Goal: Task Accomplishment & Management: Manage account settings

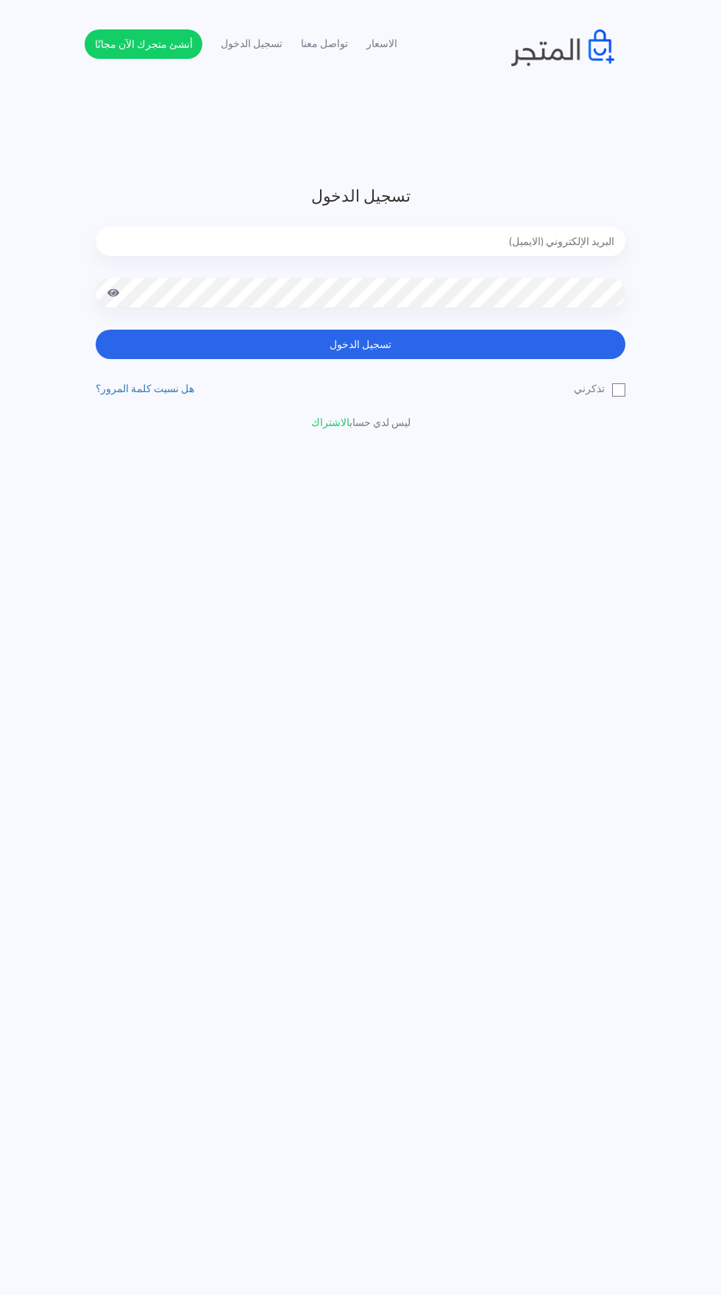
click at [298, 248] on input "email" at bounding box center [361, 241] width 530 height 29
type input "noha_mae86@yahoo.com"
click at [96, 330] on button "تسجيل الدخول" at bounding box center [361, 344] width 530 height 29
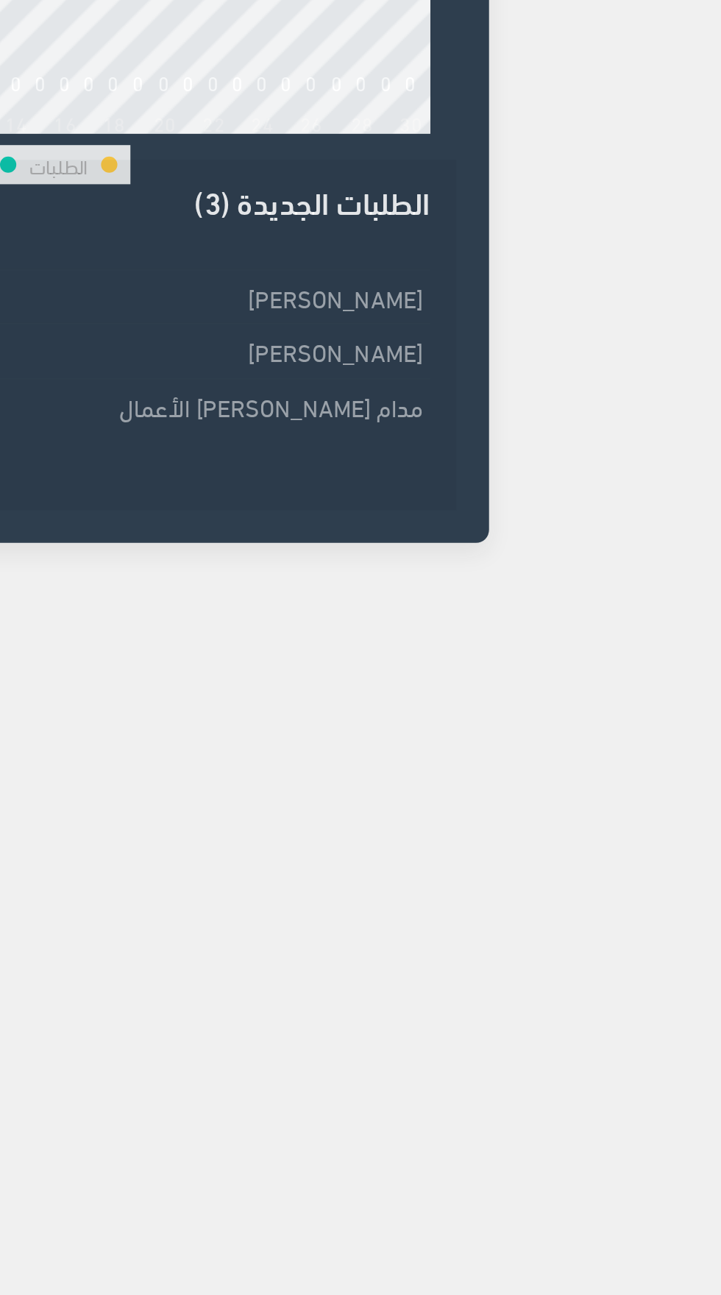
click at [343, 407] on td "[PERSON_NAME]" at bounding box center [290, 408] width 195 height 24
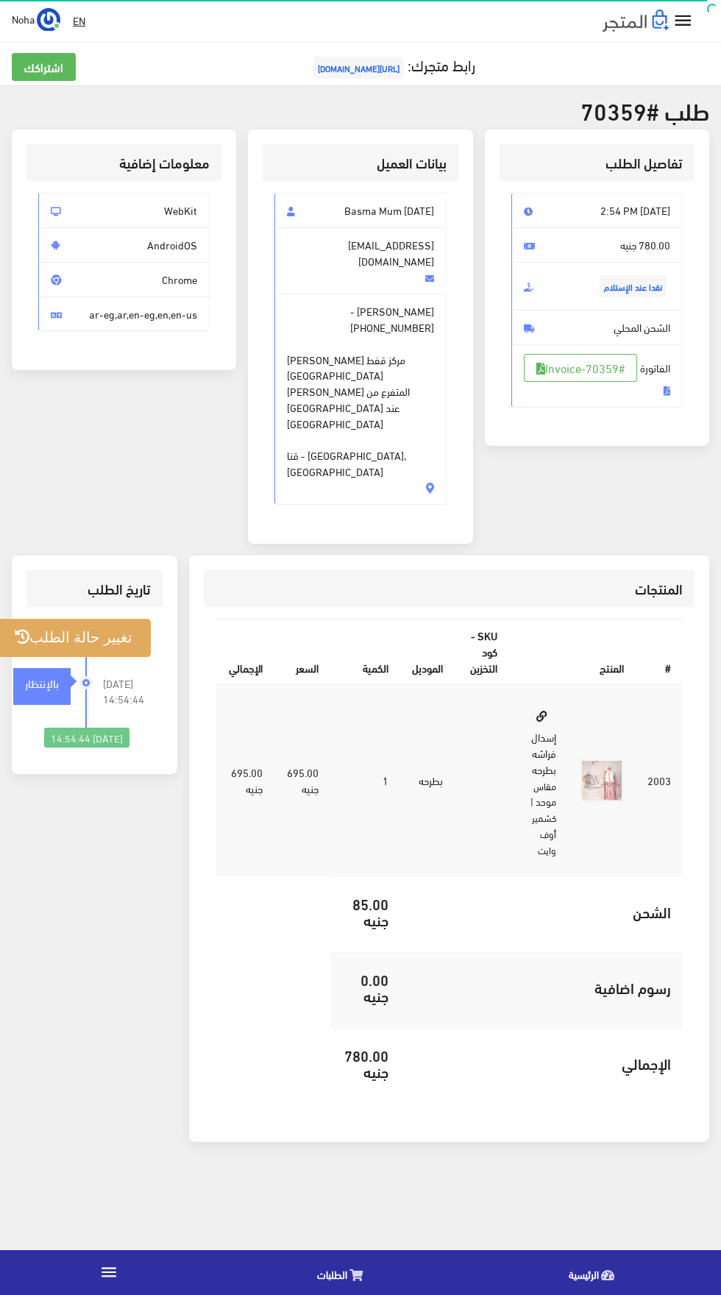
click at [57, 619] on button "تغيير حالة الطلب" at bounding box center [73, 638] width 154 height 38
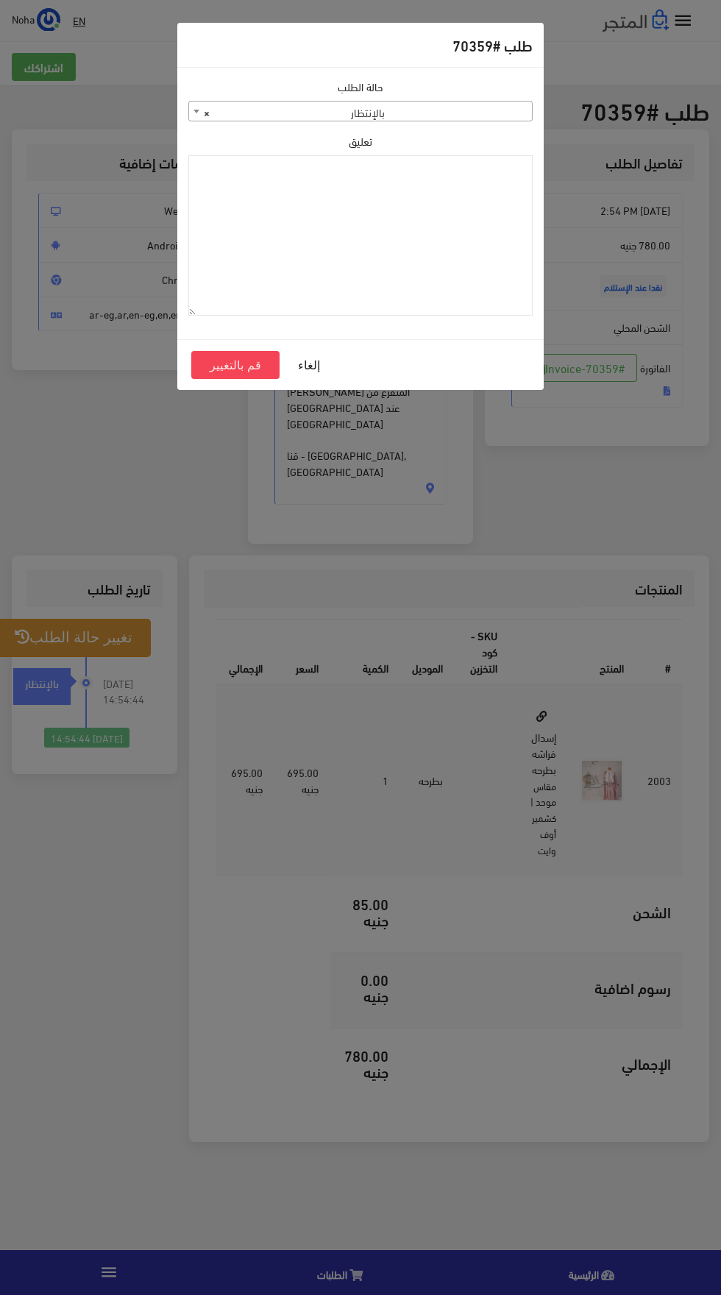
click at [490, 118] on span "× بالإنتظار" at bounding box center [360, 112] width 343 height 21
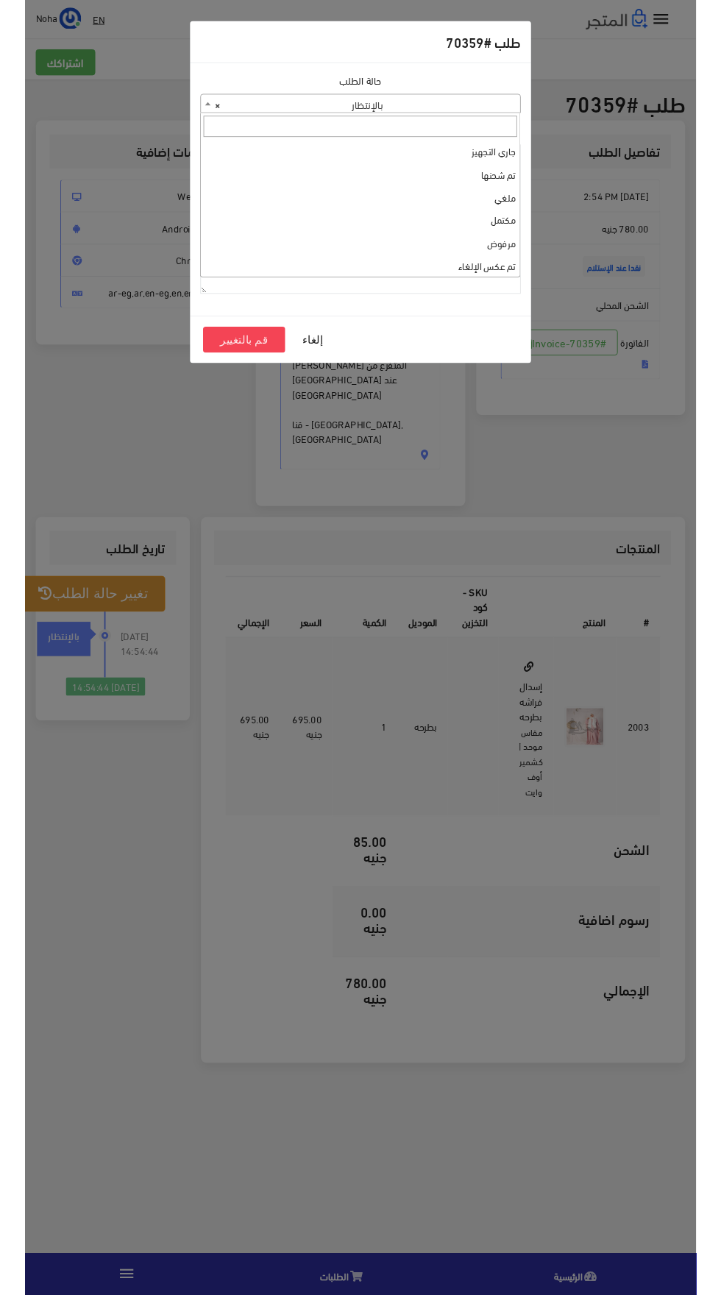
scroll to position [5, 0]
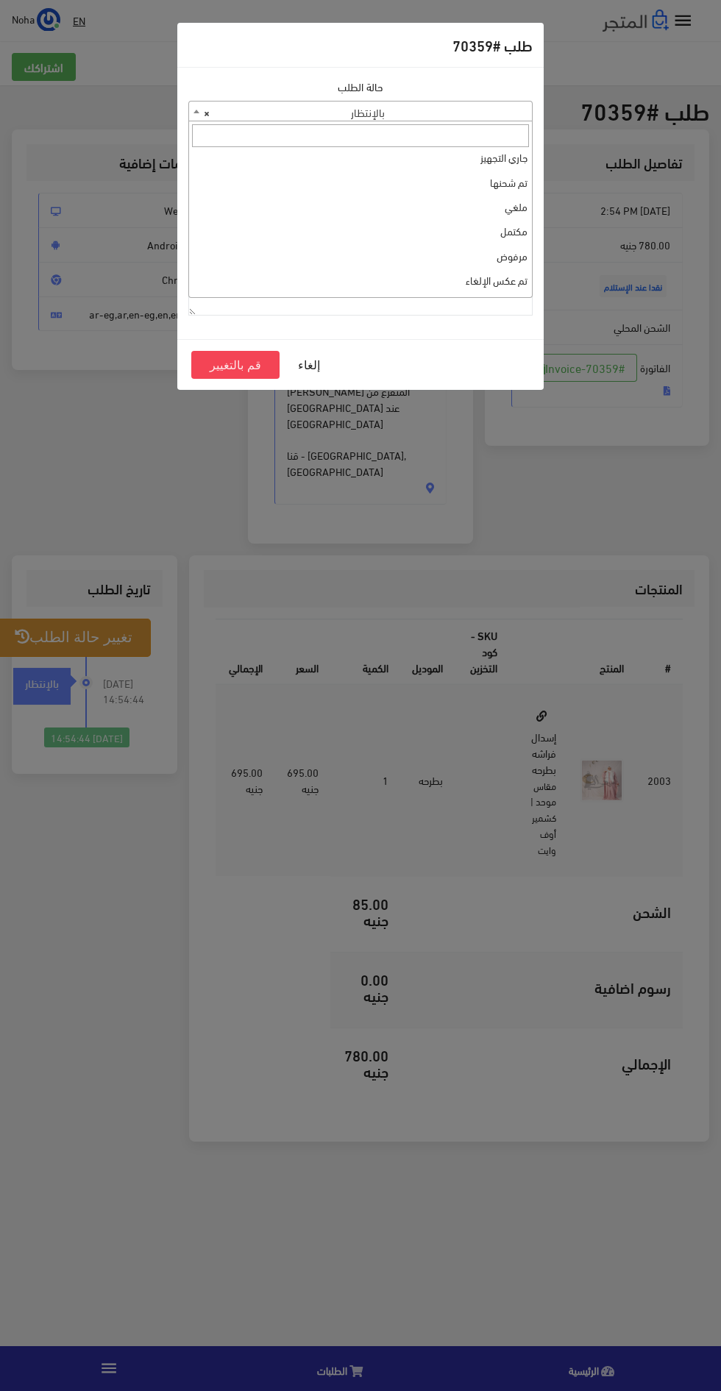
select select "3"
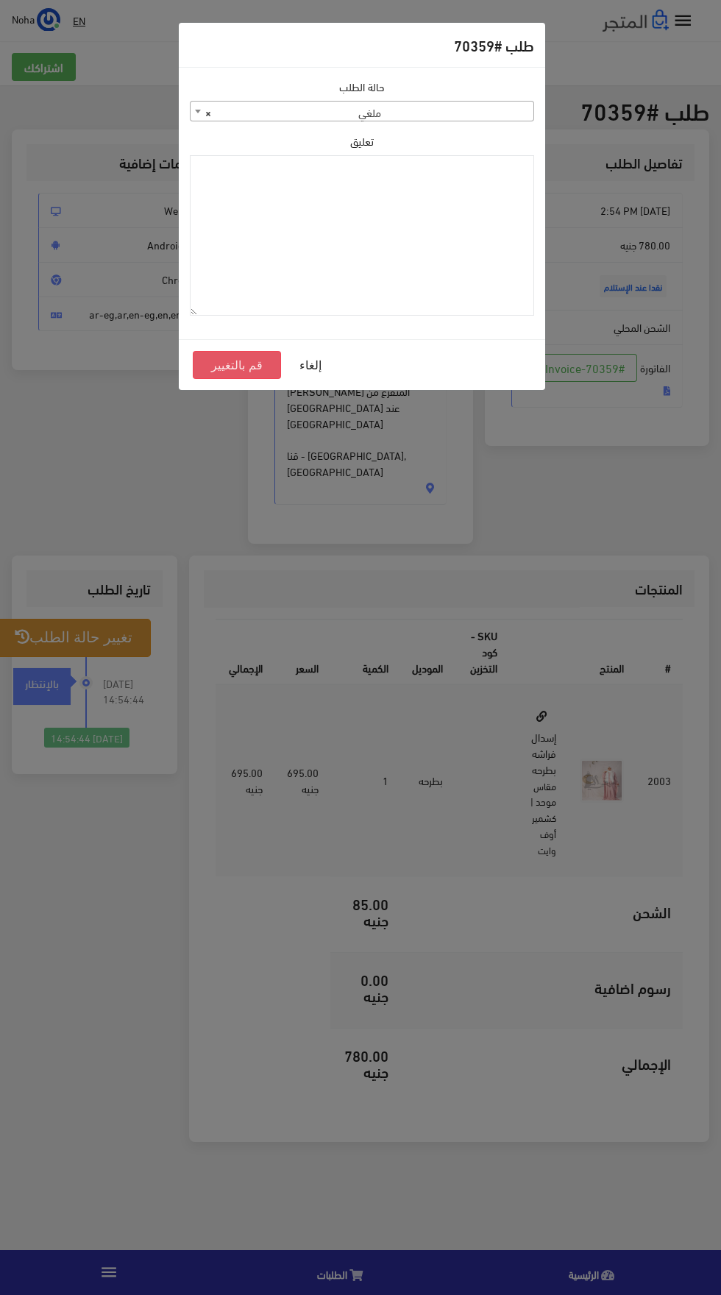
click at [244, 371] on button "قم بالتغيير" at bounding box center [237, 365] width 88 height 28
